Goal: Transaction & Acquisition: Purchase product/service

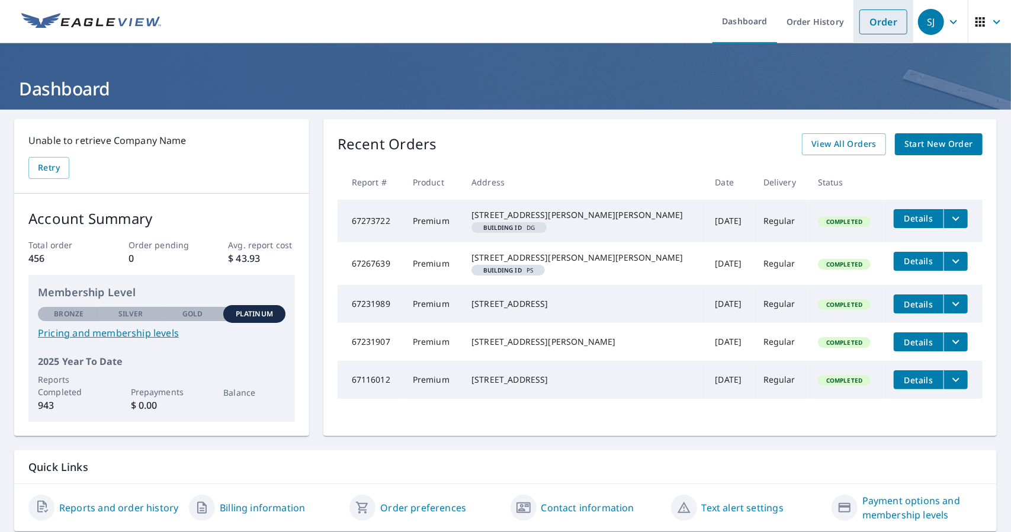
click at [879, 31] on link "Order" at bounding box center [883, 21] width 48 height 25
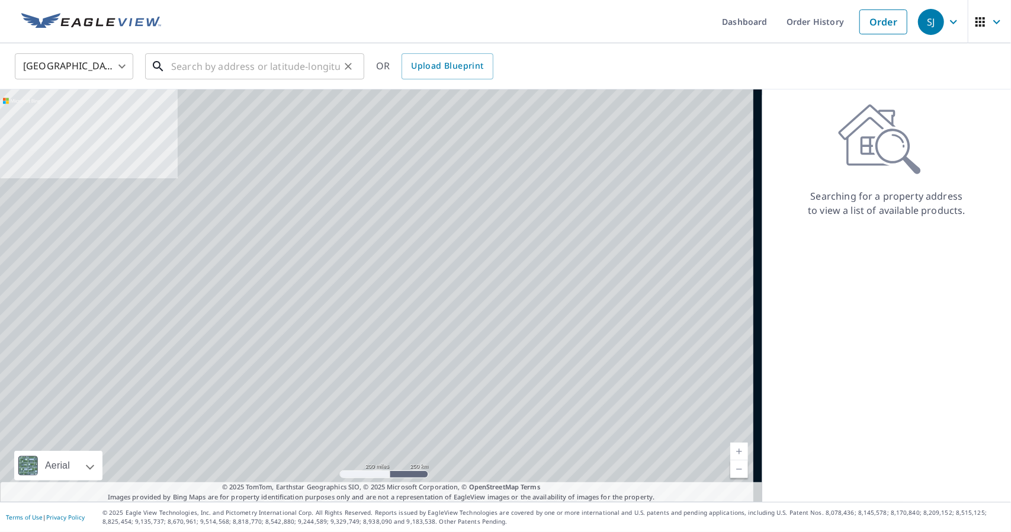
click at [258, 73] on input "text" at bounding box center [255, 66] width 169 height 33
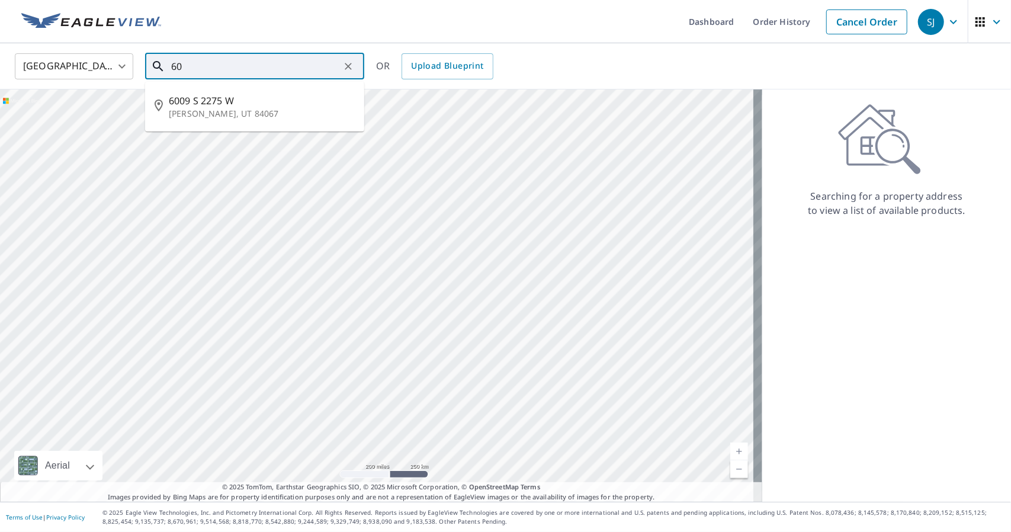
type input "6"
drag, startPoint x: 518, startPoint y: 332, endPoint x: 341, endPoint y: 195, distance: 222.9
click at [341, 195] on div at bounding box center [381, 295] width 762 height 412
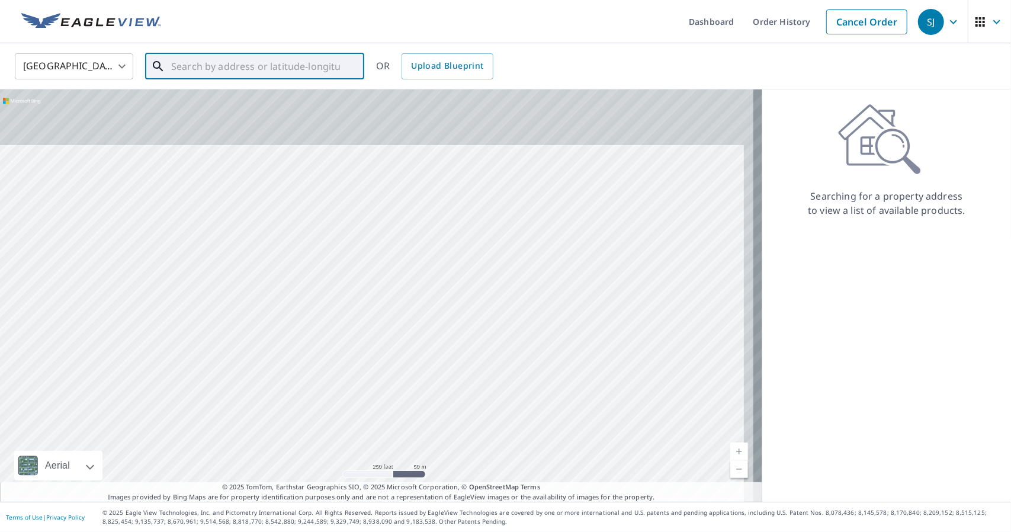
drag, startPoint x: 494, startPoint y: 185, endPoint x: 448, endPoint y: 401, distance: 220.3
click at [448, 401] on div at bounding box center [381, 295] width 762 height 412
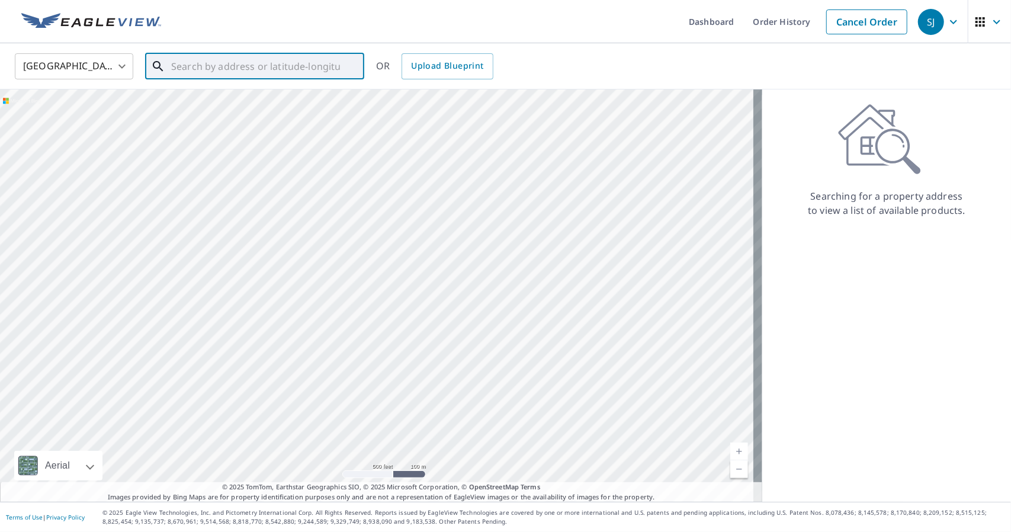
drag, startPoint x: 542, startPoint y: 136, endPoint x: 479, endPoint y: 407, distance: 278.5
click at [479, 407] on div at bounding box center [381, 295] width 762 height 412
drag, startPoint x: 496, startPoint y: 224, endPoint x: 484, endPoint y: 356, distance: 132.0
click at [484, 356] on div at bounding box center [381, 295] width 762 height 412
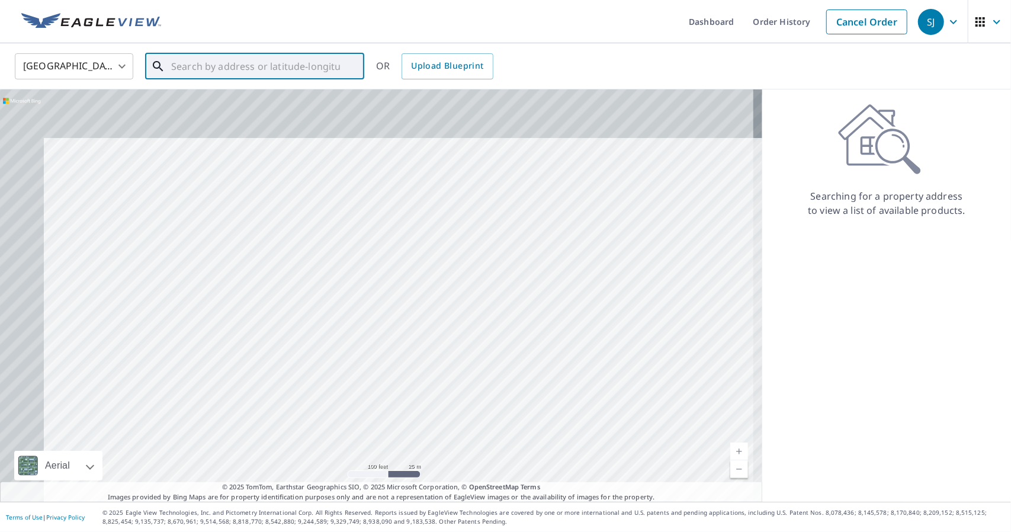
drag, startPoint x: 404, startPoint y: 204, endPoint x: 468, endPoint y: 292, distance: 108.5
click at [468, 292] on div at bounding box center [381, 295] width 762 height 412
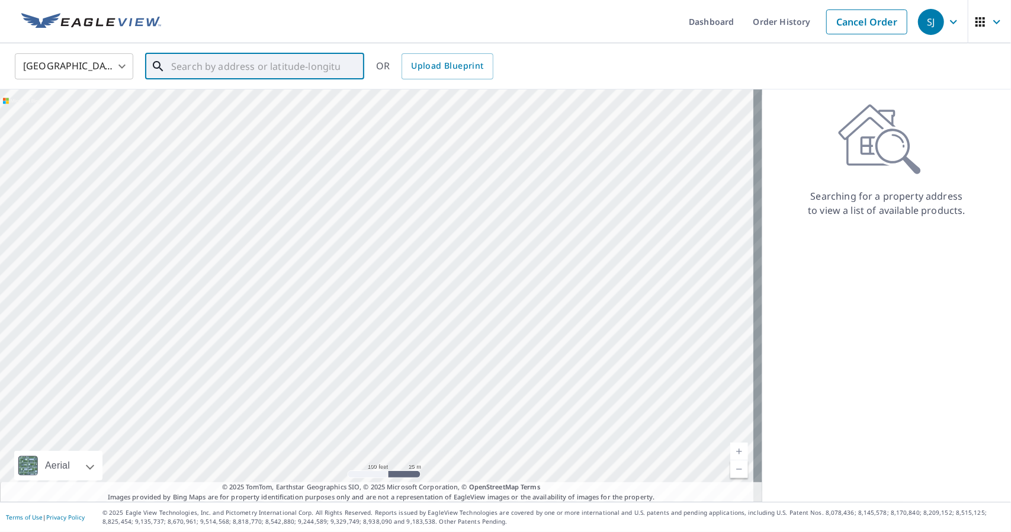
click at [455, 246] on div at bounding box center [381, 295] width 762 height 412
drag, startPoint x: 580, startPoint y: 172, endPoint x: 569, endPoint y: 285, distance: 113.1
click at [569, 285] on div at bounding box center [381, 295] width 762 height 412
drag, startPoint x: 537, startPoint y: 313, endPoint x: 595, endPoint y: 274, distance: 70.0
click at [595, 274] on div at bounding box center [381, 295] width 762 height 412
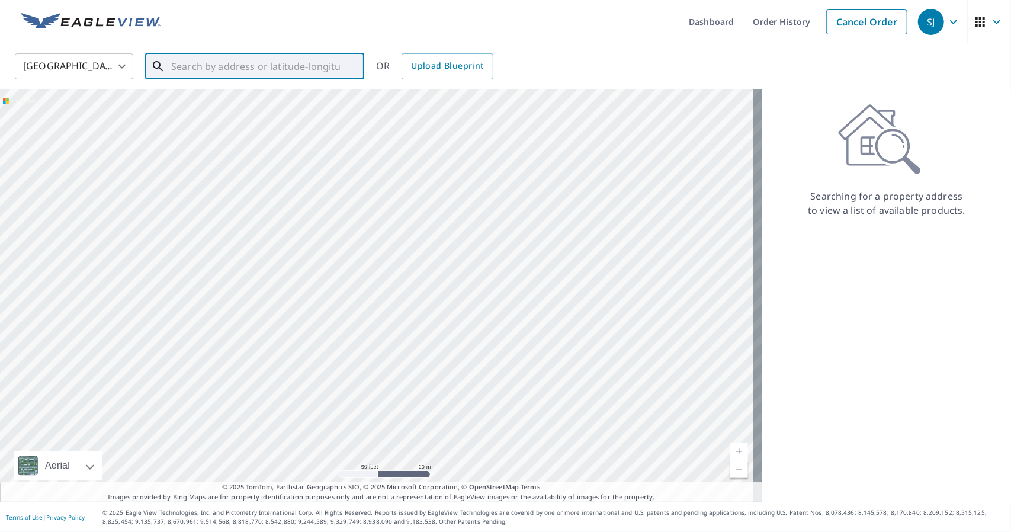
click at [586, 278] on div at bounding box center [381, 295] width 762 height 412
drag, startPoint x: 582, startPoint y: 279, endPoint x: 612, endPoint y: 280, distance: 30.2
click at [612, 280] on div at bounding box center [381, 295] width 762 height 412
click at [506, 268] on div at bounding box center [381, 295] width 762 height 412
click at [252, 73] on input "text" at bounding box center [255, 66] width 169 height 33
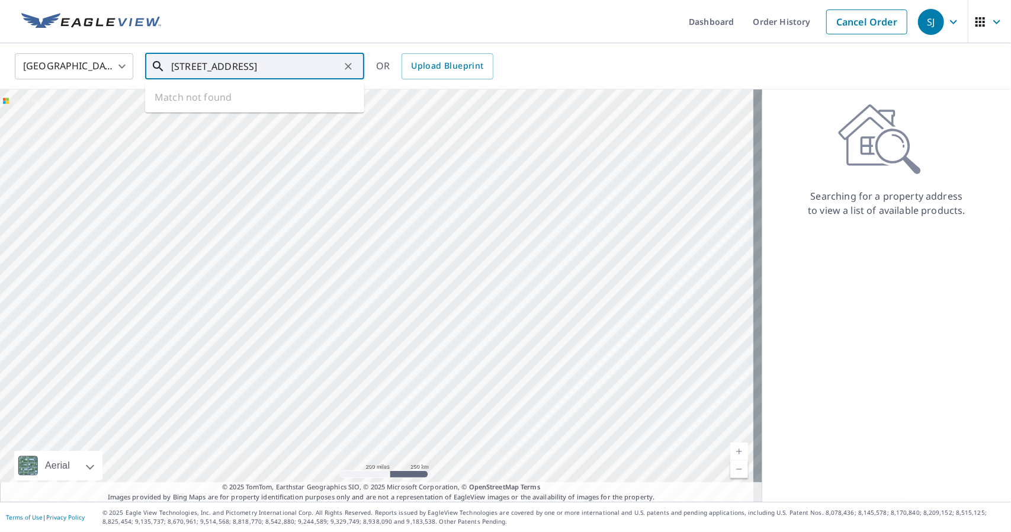
type input "[STREET_ADDRESS]"
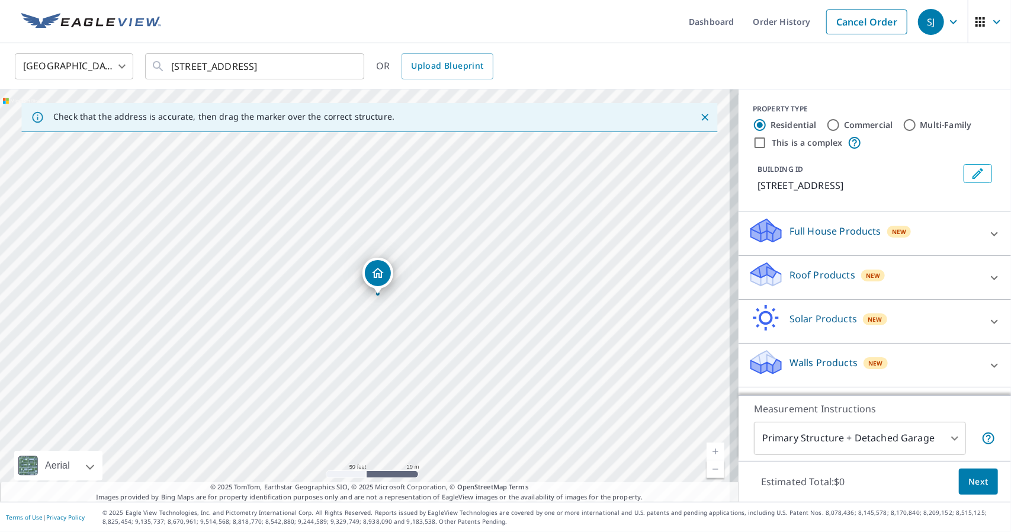
drag, startPoint x: 366, startPoint y: 272, endPoint x: 379, endPoint y: 273, distance: 13.0
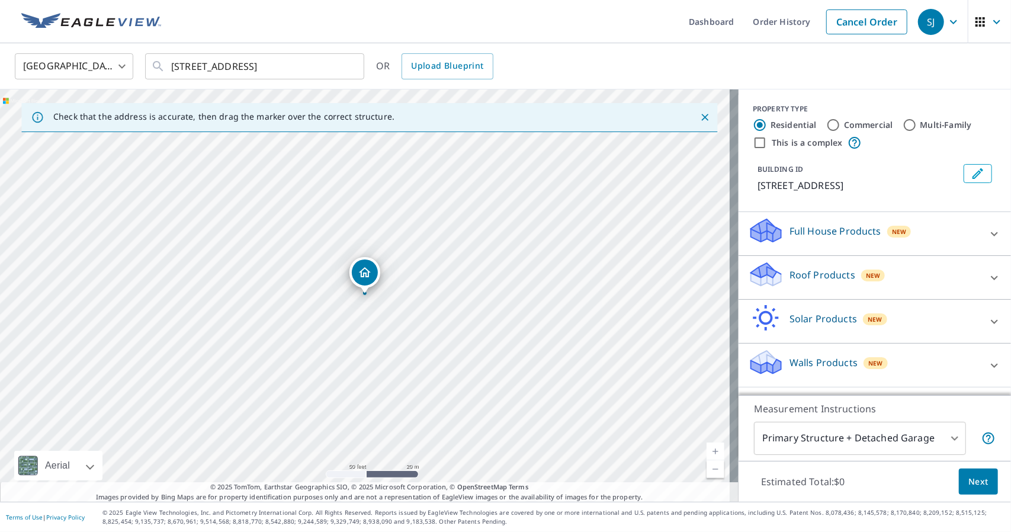
click at [804, 282] on p "Roof Products" at bounding box center [822, 275] width 66 height 14
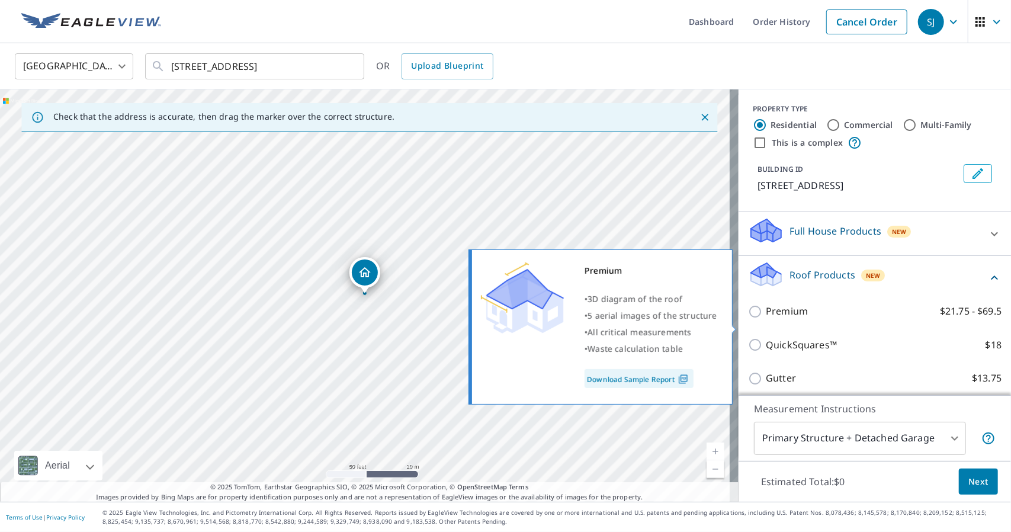
click at [792, 319] on p "Premium" at bounding box center [787, 311] width 42 height 15
click at [766, 319] on input "Premium $21.75 - $69.5" at bounding box center [757, 311] width 18 height 14
checkbox input "true"
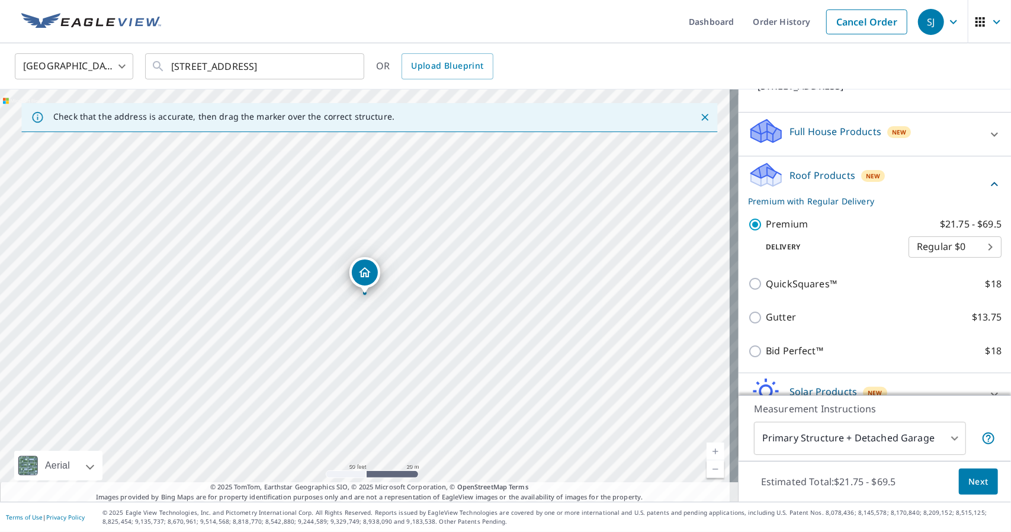
scroll to position [118, 0]
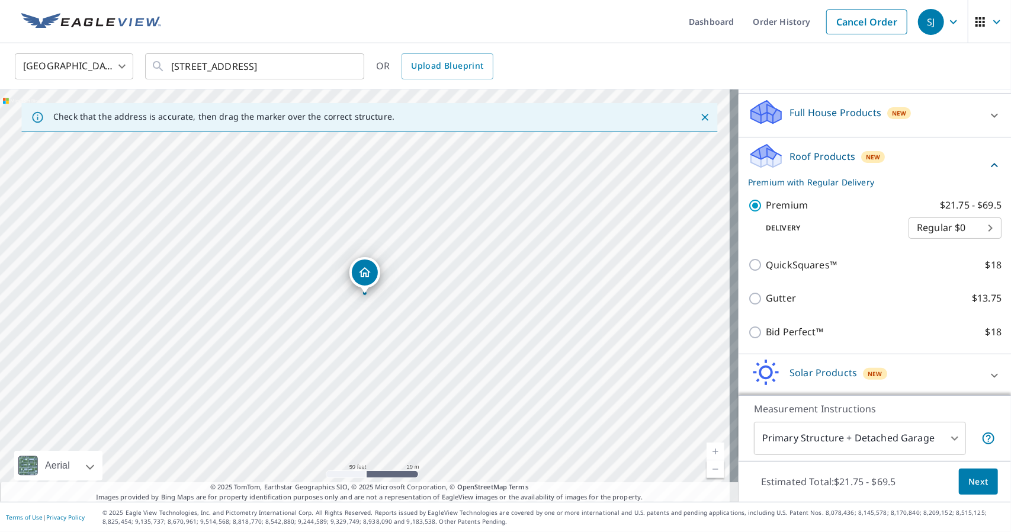
click at [853, 438] on body "SJ SJ Dashboard Order History Cancel Order SJ [GEOGRAPHIC_DATA] US ​ 6009 IN [G…" at bounding box center [505, 266] width 1011 height 532
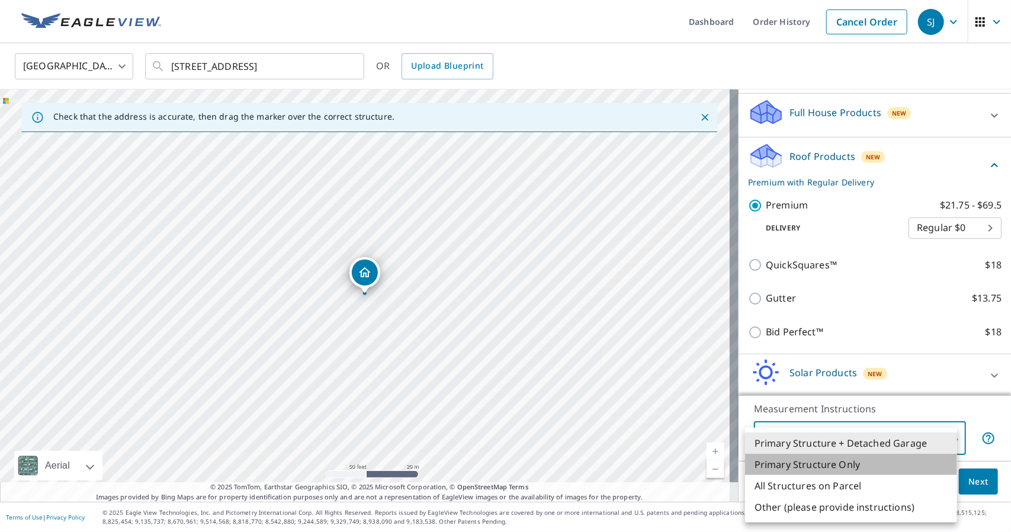
click at [821, 461] on li "Primary Structure Only" at bounding box center [851, 464] width 212 height 21
type input "2"
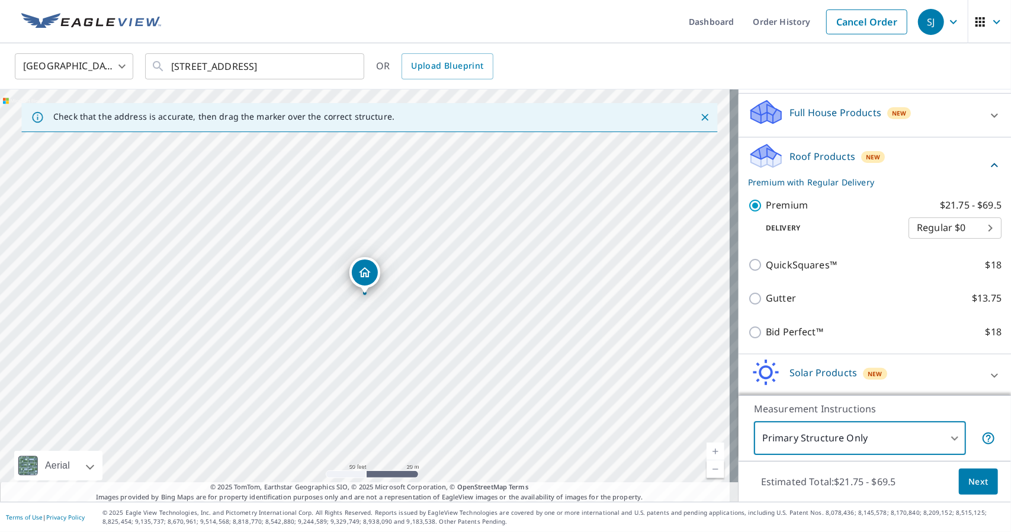
click at [968, 479] on span "Next" at bounding box center [978, 481] width 20 height 15
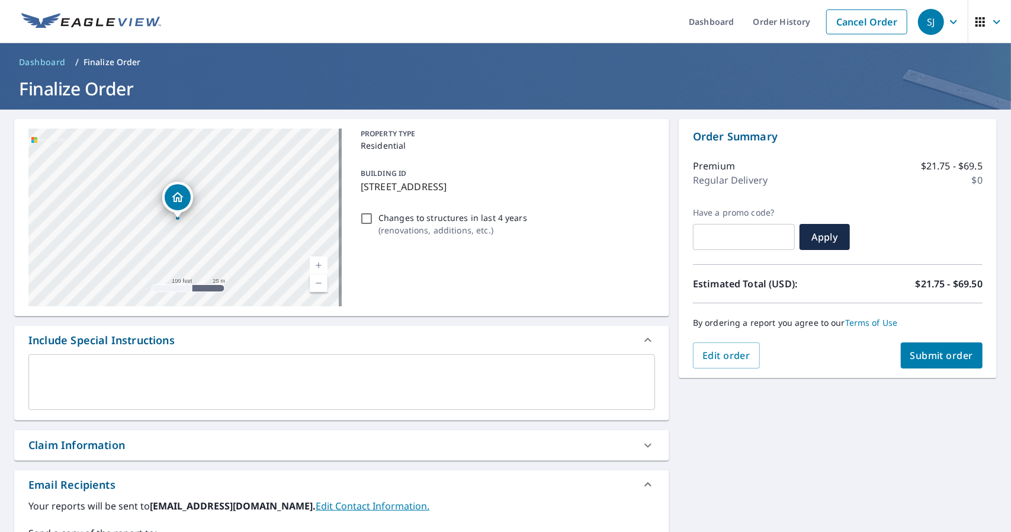
click at [945, 359] on span "Submit order" at bounding box center [941, 355] width 63 height 13
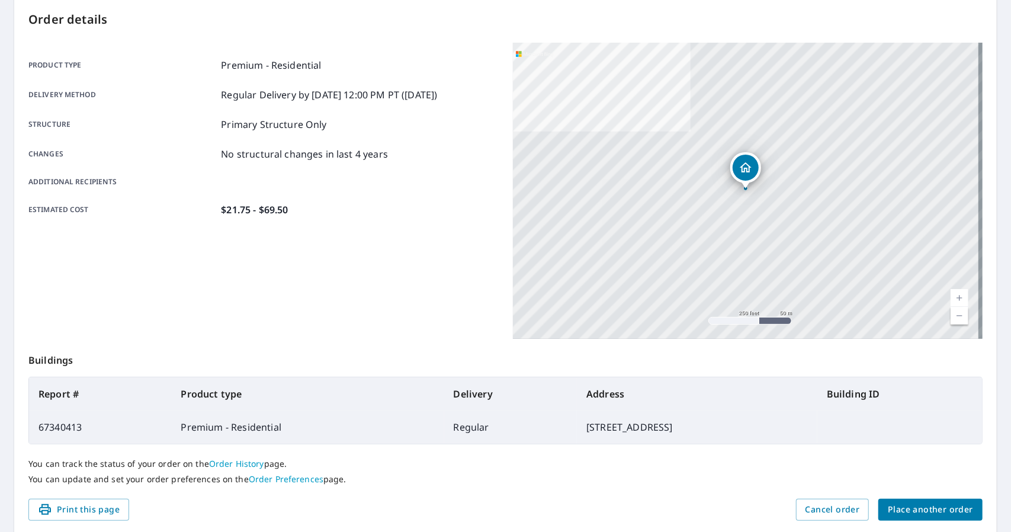
scroll to position [164, 0]
